Goal: Go to known website: Access a specific website the user already knows

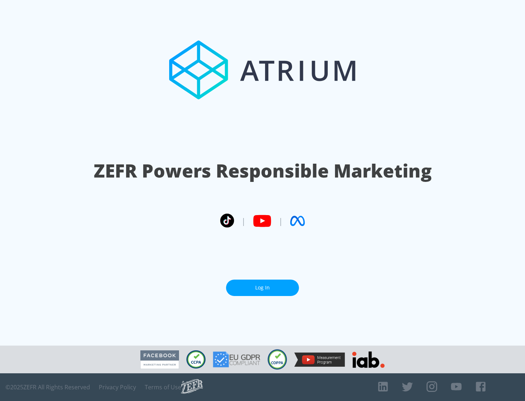
click at [263, 288] on link "Log In" at bounding box center [262, 288] width 73 height 16
